Goal: Information Seeking & Learning: Learn about a topic

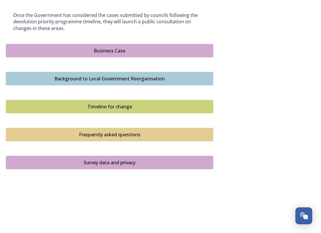
scroll to position [355, 0]
click at [133, 49] on div "Business Case" at bounding box center [109, 50] width 201 height 7
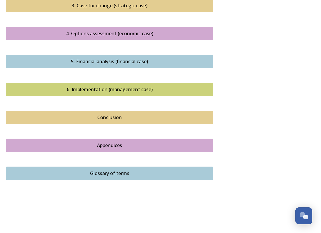
scroll to position [672, 0]
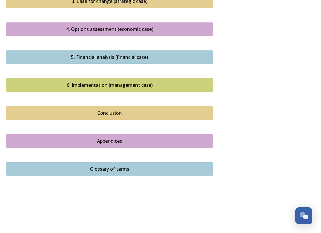
click at [127, 137] on div "Appendices" at bounding box center [109, 140] width 201 height 7
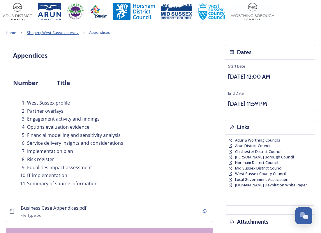
click at [75, 33] on span "Shaping West Sussex survey" at bounding box center [53, 32] width 52 height 5
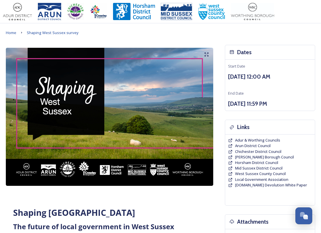
drag, startPoint x: 15, startPoint y: 201, endPoint x: 22, endPoint y: 197, distance: 7.6
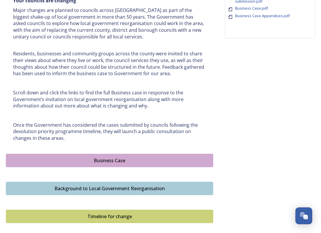
scroll to position [262, 0]
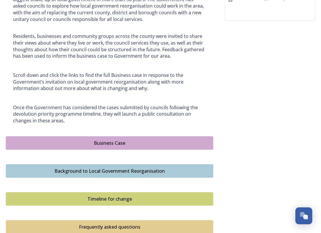
click at [19, 133] on div "Shaping West Sussex ﻿﻿﻿The future of local government in West Sussex Your counc…" at bounding box center [109, 29] width 207 height 493
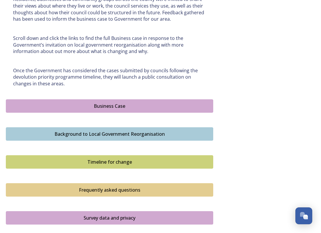
scroll to position [320, 0]
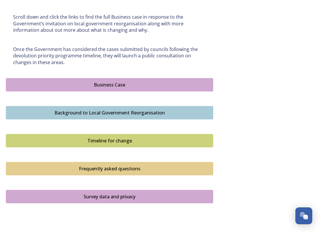
drag, startPoint x: 6, startPoint y: 61, endPoint x: 79, endPoint y: 86, distance: 76.9
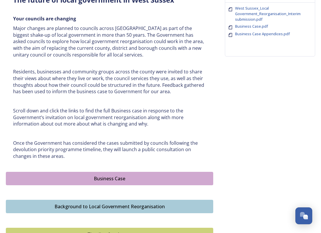
scroll to position [262, 0]
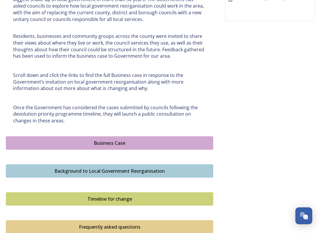
click at [96, 142] on div "Business Case" at bounding box center [109, 143] width 201 height 7
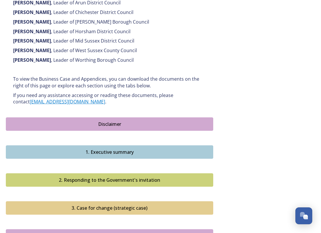
scroll to position [466, 0]
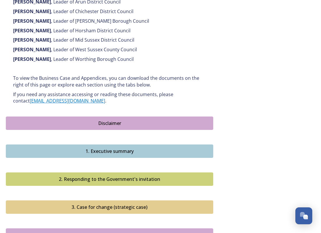
click at [79, 120] on div "Disclaimer" at bounding box center [109, 123] width 201 height 7
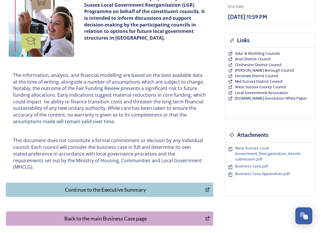
scroll to position [79, 0]
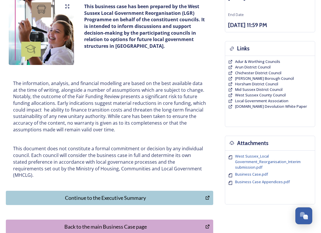
click at [96, 194] on div "Continue to the Executive Summary" at bounding box center [105, 198] width 193 height 8
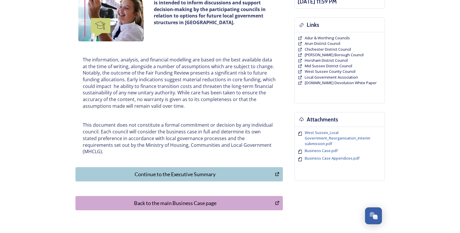
scroll to position [137, 0]
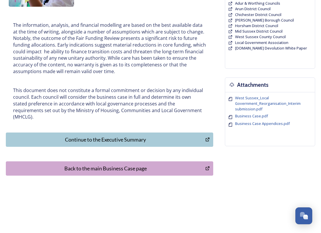
click at [98, 136] on div "Continue to the Executive Summary" at bounding box center [105, 140] width 193 height 8
click at [115, 165] on div "Back to the main Business Case page" at bounding box center [105, 169] width 193 height 8
click at [148, 165] on div "Back to the main Business Case page" at bounding box center [105, 169] width 193 height 8
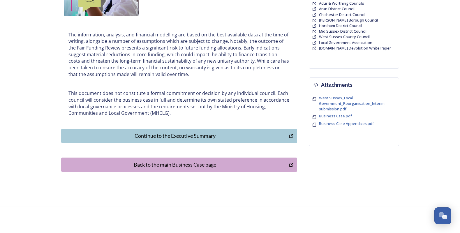
click at [137, 137] on div "Continue to the Executive Summary" at bounding box center [175, 136] width 222 height 8
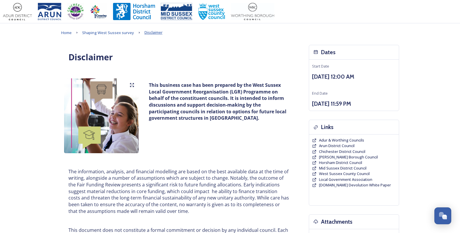
click at [147, 33] on span "Disclaimer" at bounding box center [153, 32] width 18 height 5
click at [123, 33] on span "Shaping West Sussex survey" at bounding box center [108, 32] width 52 height 5
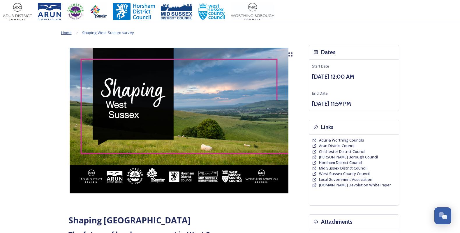
click at [67, 33] on span "Home" at bounding box center [66, 32] width 10 height 5
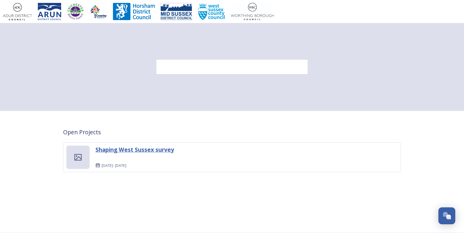
click at [158, 151] on strong "Shaping West Sussex survey" at bounding box center [135, 150] width 79 height 8
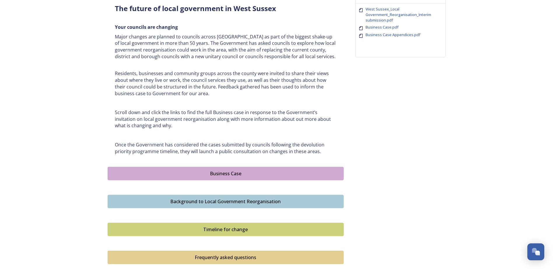
scroll to position [233, 0]
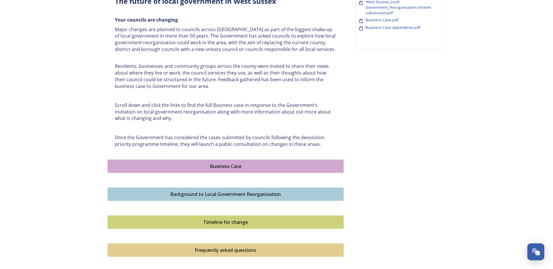
click at [179, 166] on div "Business Case" at bounding box center [226, 166] width 230 height 7
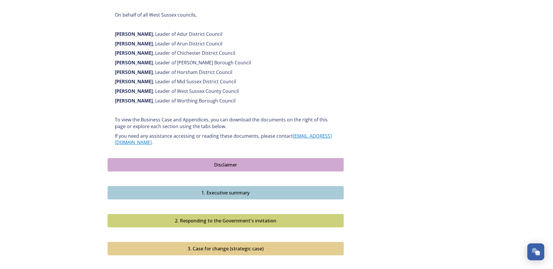
scroll to position [408, 0]
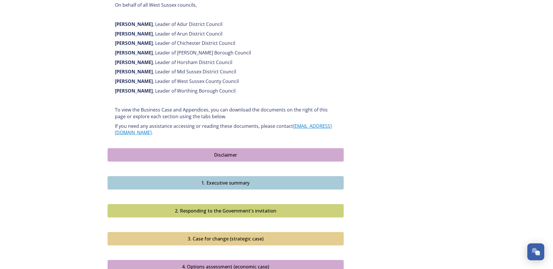
click at [181, 151] on div "Disclaimer" at bounding box center [226, 154] width 230 height 7
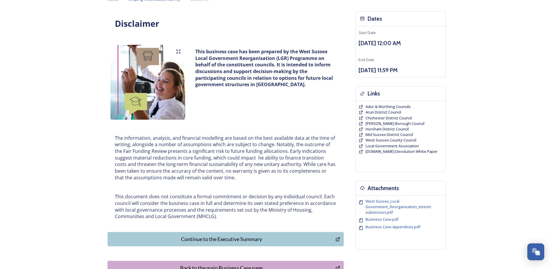
scroll to position [104, 0]
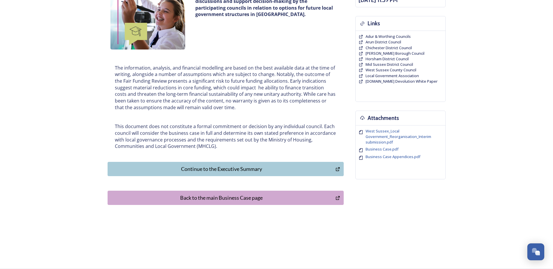
click at [181, 169] on div "Continue to the Executive Summary" at bounding box center [222, 169] width 222 height 8
click at [264, 197] on div "Back to the main Business Case page" at bounding box center [222, 198] width 222 height 8
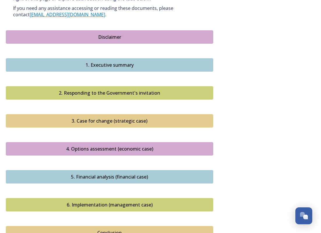
scroll to position [553, 0]
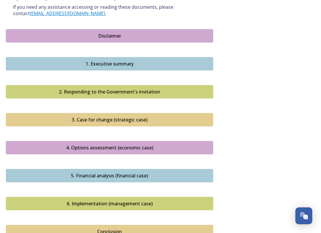
click at [120, 60] on div "1. Executive summary" at bounding box center [109, 63] width 201 height 7
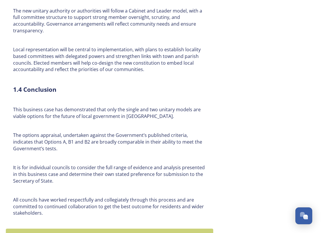
scroll to position [1486, 0]
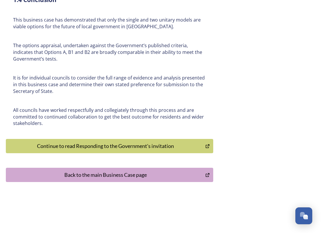
click at [143, 142] on div "Continue to read Responding to the Government's invitation" at bounding box center [105, 146] width 193 height 8
click at [134, 171] on div "Back to the main Business Case page" at bounding box center [105, 175] width 193 height 8
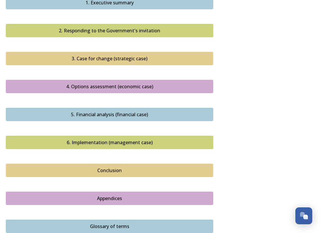
scroll to position [641, 0]
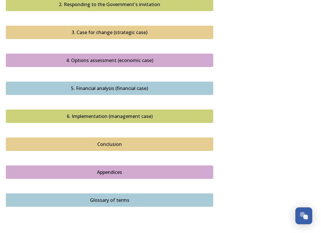
click at [128, 141] on div "Conclusion" at bounding box center [109, 144] width 201 height 7
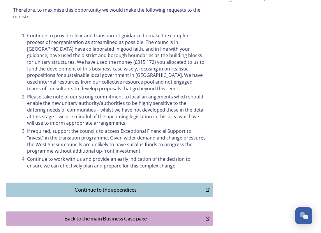
scroll to position [319, 0]
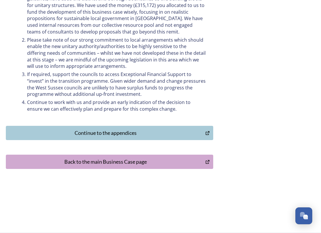
click at [119, 132] on div "Continue to the appendices" at bounding box center [105, 133] width 193 height 8
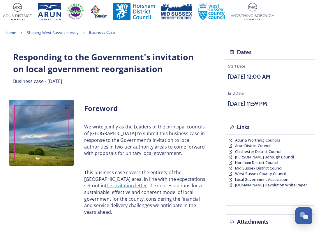
click at [12, 188] on div "Foreword We write jointly as the Leaders of the principal councils of [GEOGRAPH…" at bounding box center [109, 159] width 207 height 125
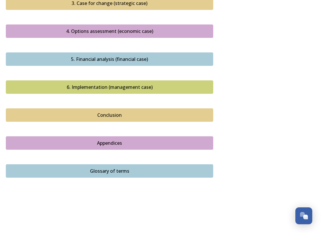
scroll to position [672, 0]
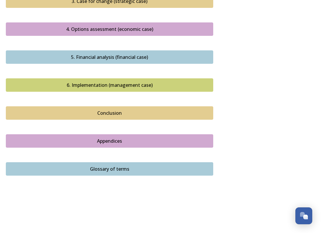
click at [119, 165] on div "Glossary of terms" at bounding box center [109, 168] width 201 height 7
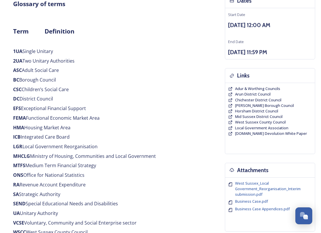
scroll to position [145, 0]
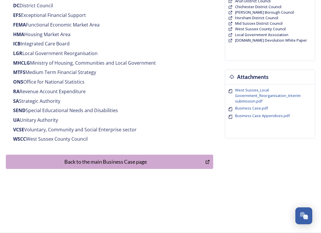
click at [120, 160] on div "Back to the main Business Case page" at bounding box center [105, 162] width 193 height 8
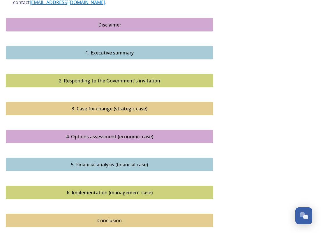
scroll to position [583, 0]
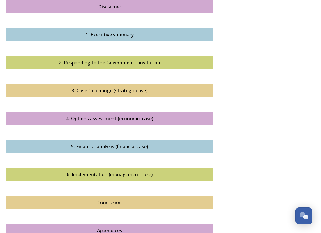
click at [123, 115] on div "4. Options assessment (economic case)" at bounding box center [109, 118] width 201 height 7
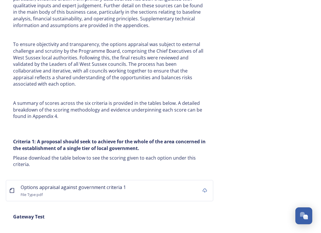
scroll to position [3495, 0]
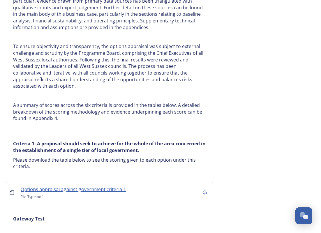
click at [113, 186] on span "Options appraisal against government criteria 1" at bounding box center [73, 189] width 105 height 6
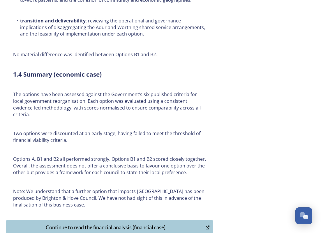
scroll to position [4507, 0]
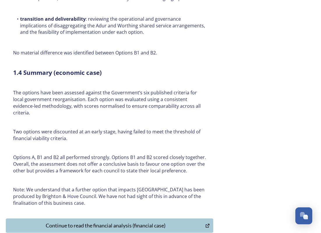
click at [139, 222] on div "Continue to read the financial analysis (financial case)" at bounding box center [105, 226] width 193 height 8
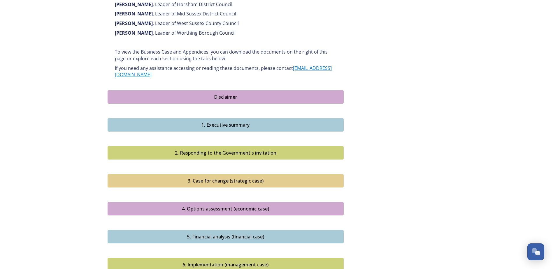
scroll to position [466, 0]
click at [253, 149] on div "2. Responding to the Government's invitation" at bounding box center [226, 152] width 230 height 7
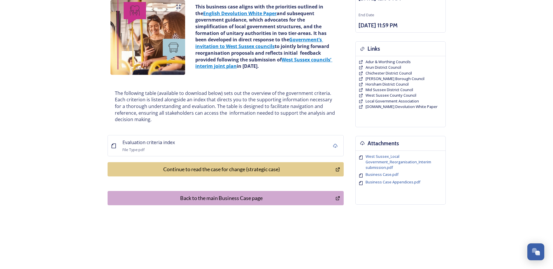
scroll to position [79, 0]
click at [209, 170] on div "Continue to read the case for change (strategic case)" at bounding box center [222, 169] width 222 height 8
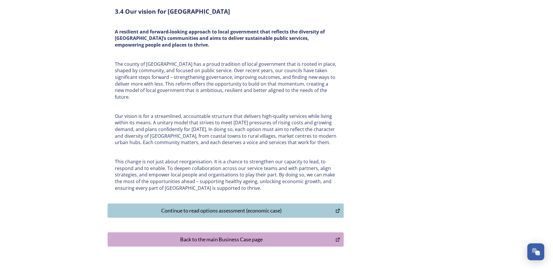
scroll to position [1810, 0]
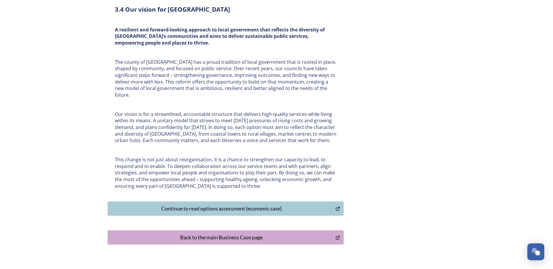
click at [264, 205] on div "Continue to read options assessment (economic case)" at bounding box center [222, 209] width 222 height 8
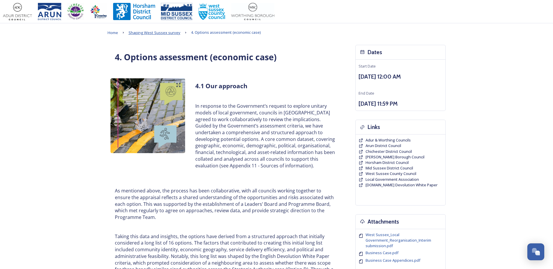
click at [169, 33] on span "Shaping West Sussex survey" at bounding box center [154, 32] width 52 height 5
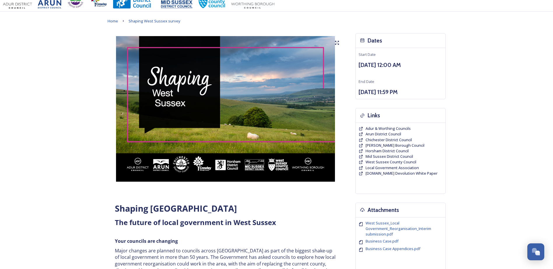
scroll to position [233, 0]
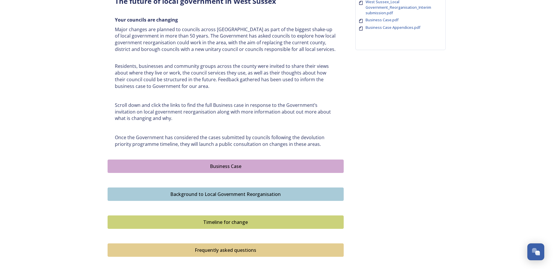
click at [184, 168] on div "Business Case" at bounding box center [226, 166] width 230 height 7
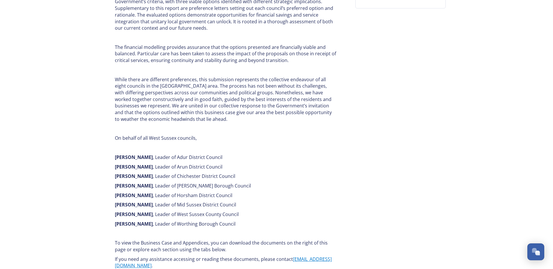
scroll to position [408, 0]
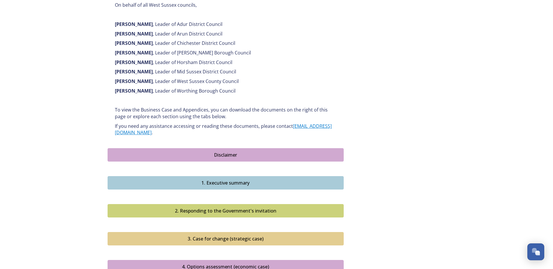
click at [186, 179] on div "1. Executive summary" at bounding box center [226, 182] width 230 height 7
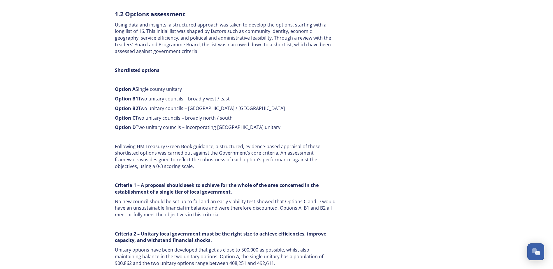
scroll to position [466, 0]
